Goal: Task Accomplishment & Management: Complete application form

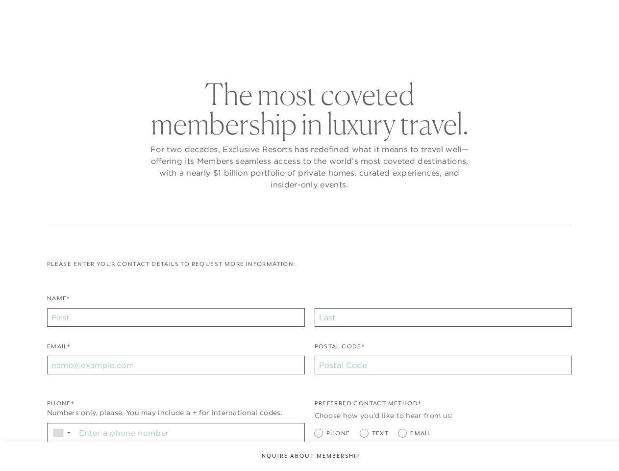
checkbox input "false"
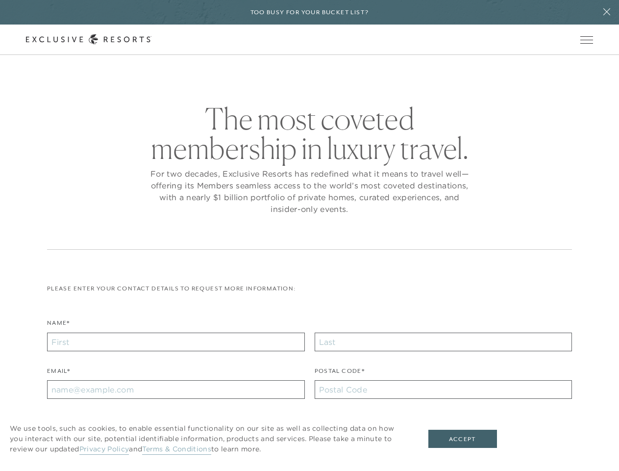
click at [309, 235] on div "The most coveted membership in luxury travel. For two decades, Exclusive Resort…" at bounding box center [309, 177] width 525 height 146
click at [309, 12] on h6 "Too busy for your bucket list?" at bounding box center [310, 12] width 119 height 9
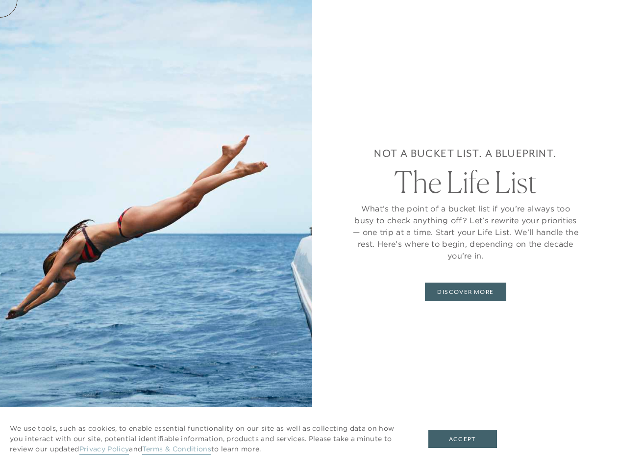
click at [607, 12] on icon at bounding box center [607, 11] width 7 height 7
click at [590, 40] on div "Not a bucket list. A blueprint. The Life List What’s the point of a bucket list…" at bounding box center [465, 235] width 307 height 471
click at [590, 70] on div "Not a bucket list. A blueprint. The Life List What’s the point of a bucket list…" at bounding box center [465, 235] width 307 height 471
click at [469, 439] on button "Accept" at bounding box center [463, 439] width 69 height 19
